Goal: Communication & Community: Answer question/provide support

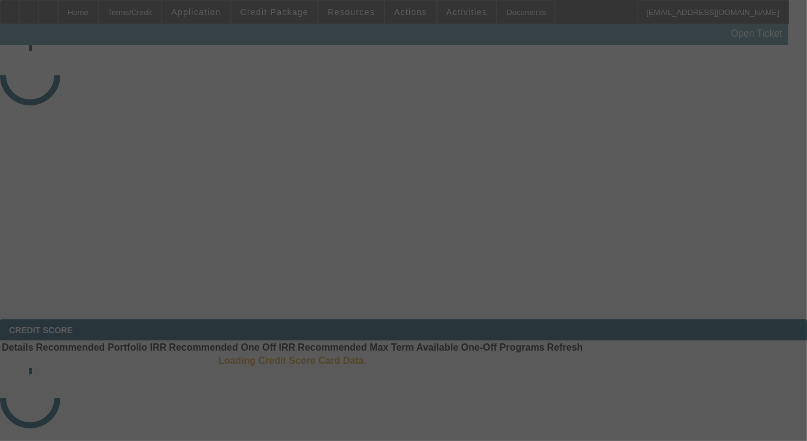
click at [727, 178] on div at bounding box center [403, 220] width 807 height 441
click at [739, 175] on div at bounding box center [403, 220] width 807 height 441
click at [731, 178] on div at bounding box center [403, 220] width 807 height 441
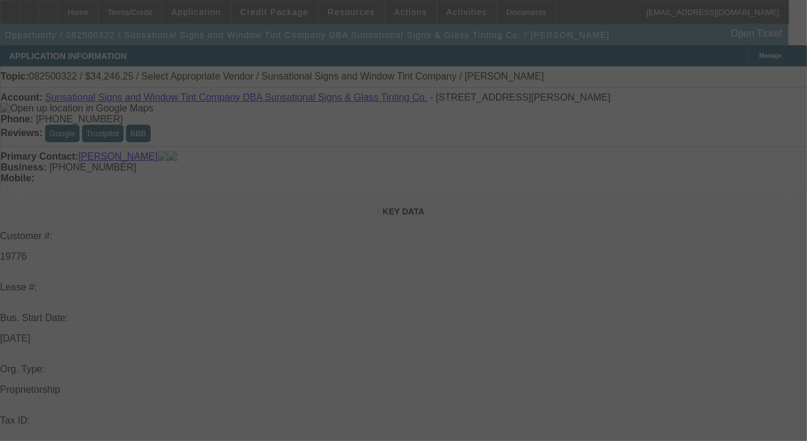
click at [731, 178] on div at bounding box center [403, 220] width 807 height 441
select select "0"
select select "2"
select select "0.1"
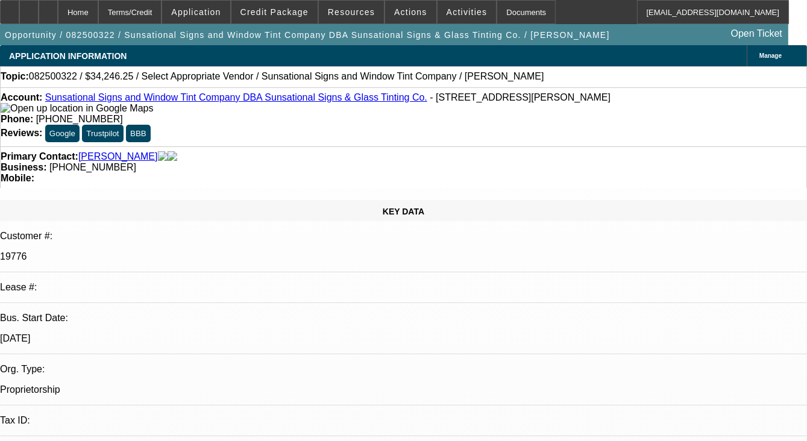
select select "1"
select select "2"
select select "4"
radio input "true"
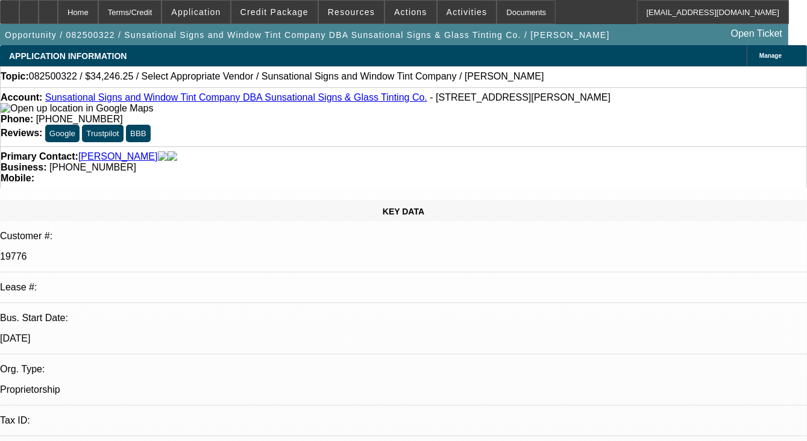
type textarea "SOLD LEASE, NO PMT INFO"
radio input "true"
select select "0"
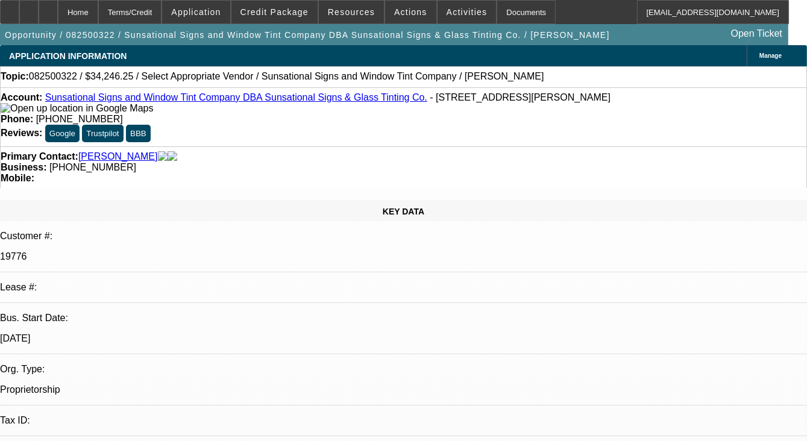
select select "2"
select select "0.1"
select select "1"
select select "2"
select select "4"
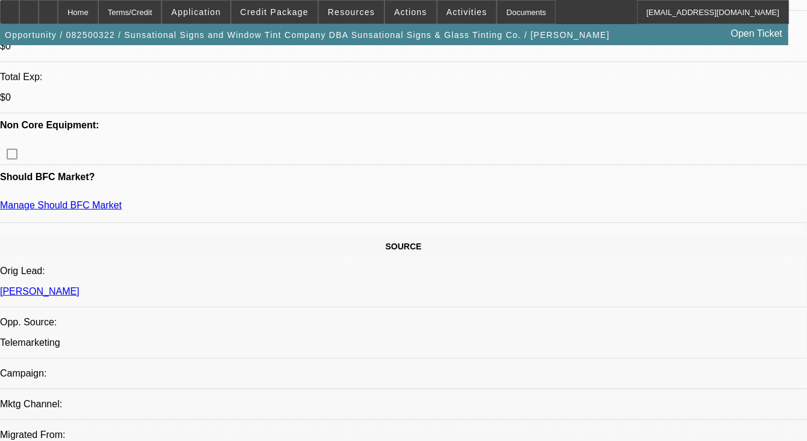
scroll to position [663, 0]
